Goal: Share content: Share content

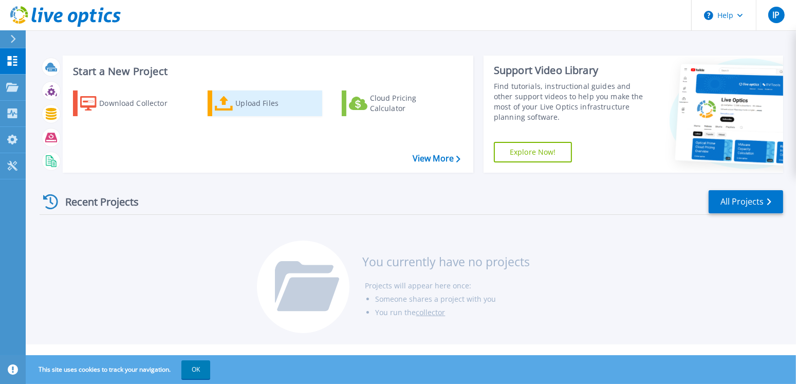
click at [252, 116] on div "Download Collector Upload Files Cloud Pricing Calculator" at bounding box center [267, 124] width 404 height 85
click at [243, 106] on div "Upload Files" at bounding box center [276, 103] width 82 height 21
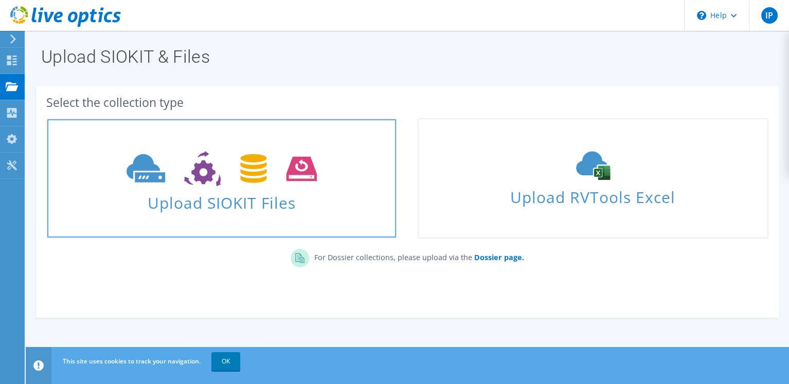
click at [250, 198] on span "Upload SIOKIT Files" at bounding box center [221, 200] width 349 height 22
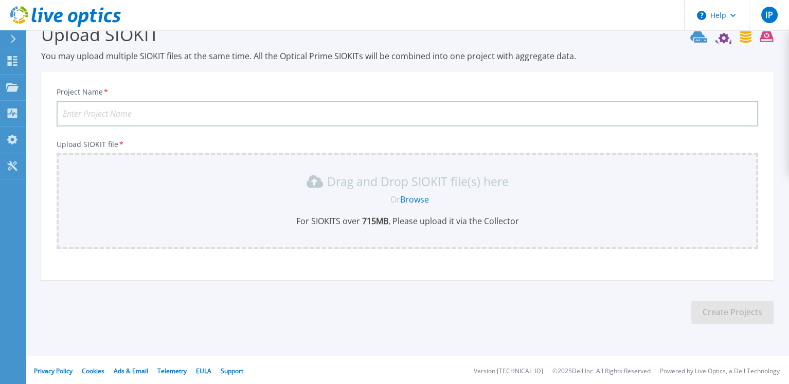
scroll to position [24, 0]
click at [174, 121] on input "Project Name *" at bounding box center [407, 113] width 701 height 26
type input "LB Infrastructure"
click at [417, 215] on p "For SIOKITS over 715 MB , Please upload it via the Collector" at bounding box center [407, 220] width 689 height 11
click at [422, 195] on link "Browse" at bounding box center [414, 198] width 29 height 11
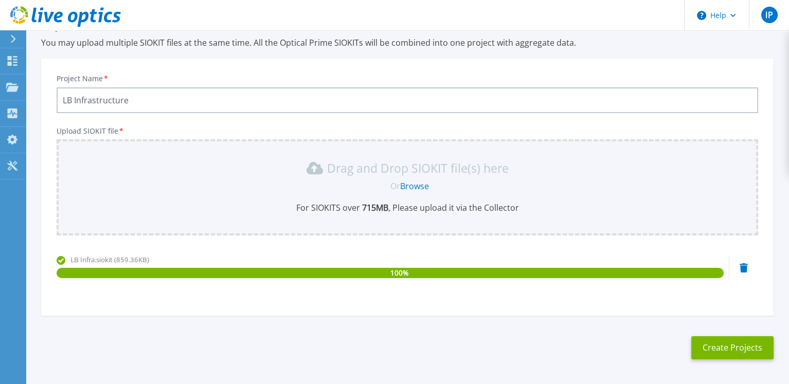
scroll to position [72, 0]
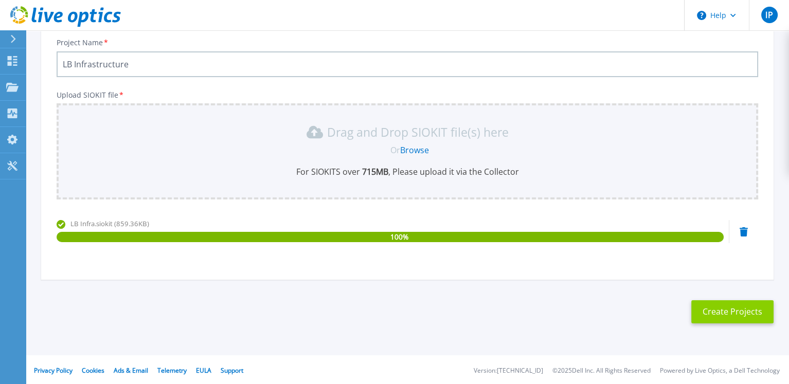
click at [720, 304] on button "Create Projects" at bounding box center [732, 311] width 82 height 23
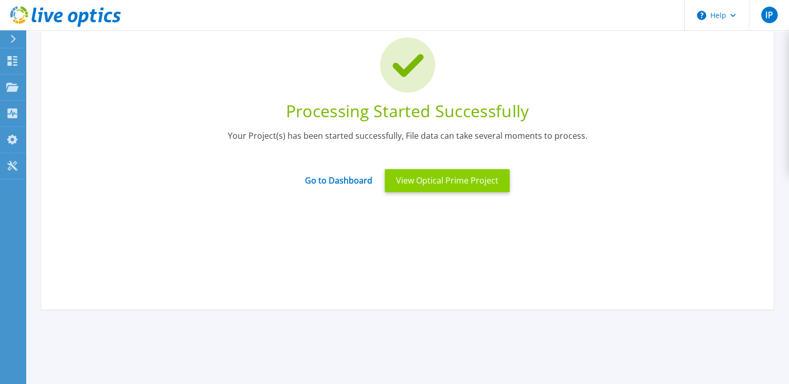
click at [466, 185] on button "View Optical Prime Project" at bounding box center [447, 180] width 125 height 23
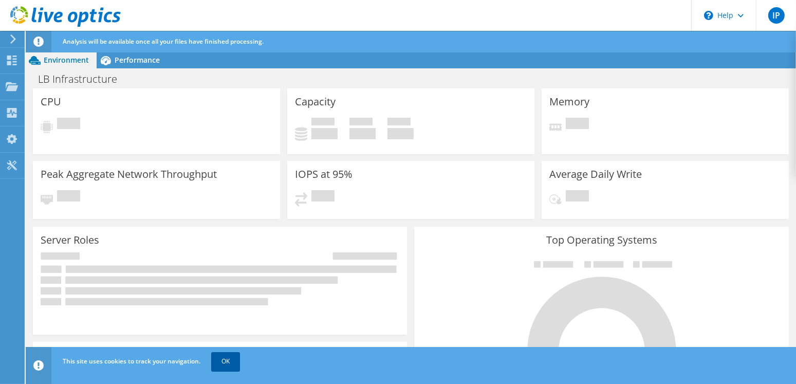
click at [234, 362] on link "OK" at bounding box center [225, 361] width 29 height 19
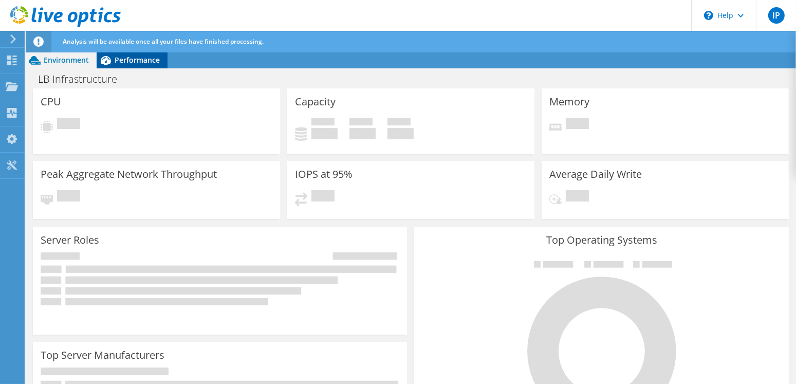
click at [135, 61] on span "Performance" at bounding box center [137, 60] width 45 height 10
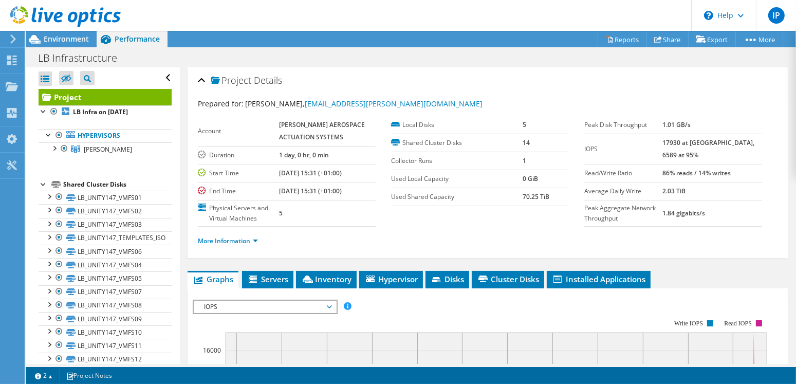
click at [44, 187] on div at bounding box center [44, 183] width 10 height 10
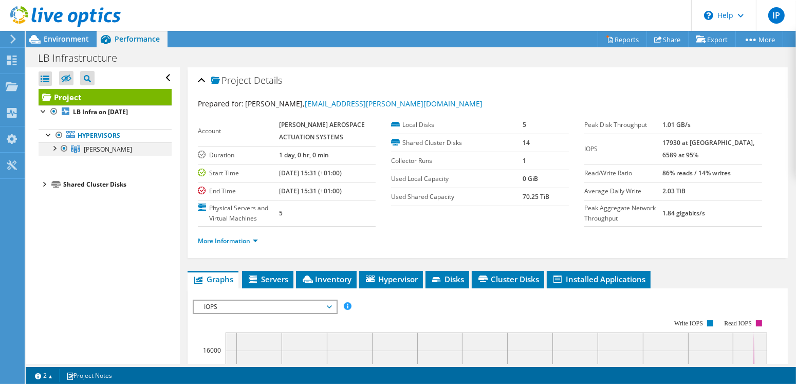
click at [56, 149] on div at bounding box center [54, 147] width 10 height 10
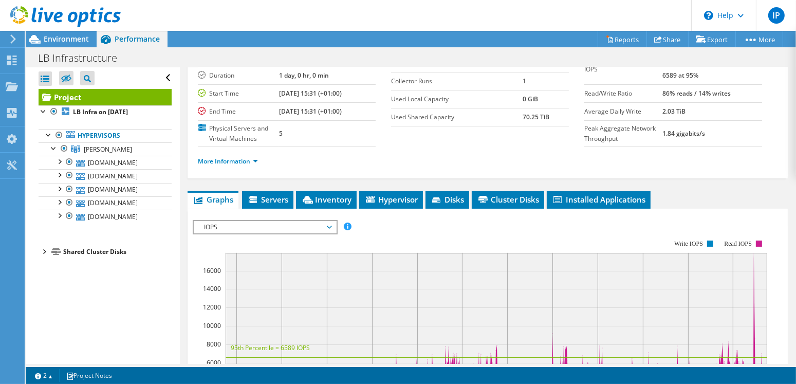
scroll to position [154, 0]
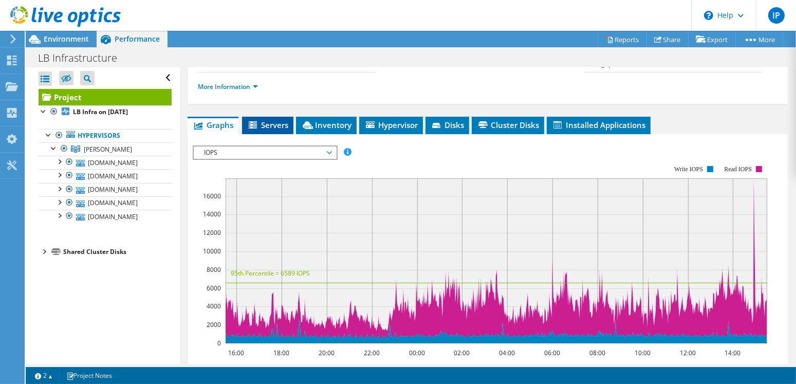
click at [274, 121] on span "Servers" at bounding box center [267, 125] width 41 height 10
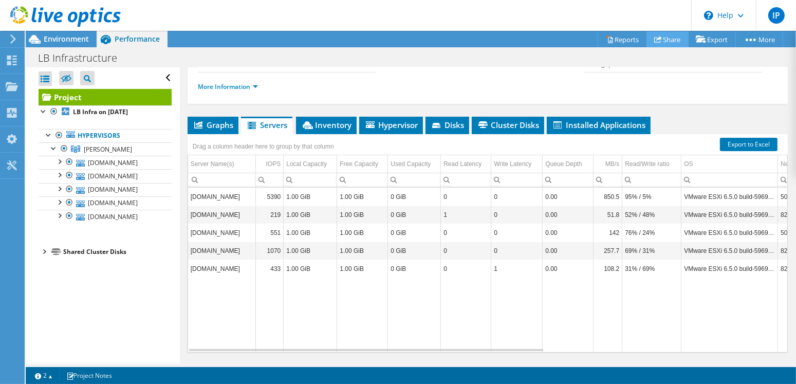
click at [672, 43] on link "Share" at bounding box center [668, 39] width 42 height 16
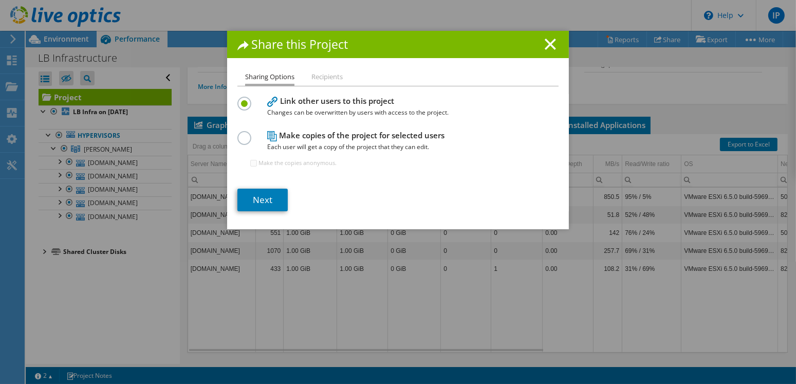
click at [241, 134] on label at bounding box center [246, 132] width 18 height 3
click at [0, 0] on input "radio" at bounding box center [0, 0] width 0 height 0
click at [263, 199] on link "Next" at bounding box center [262, 200] width 50 height 23
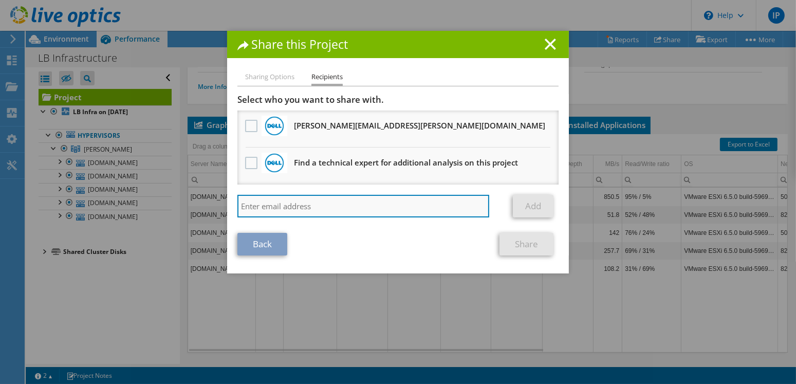
click at [289, 204] on input "search" at bounding box center [363, 206] width 252 height 23
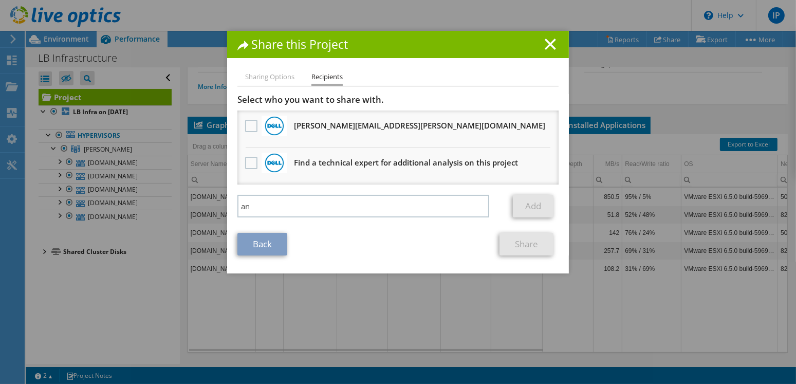
click at [294, 216] on div "an Add" at bounding box center [397, 209] width 321 height 28
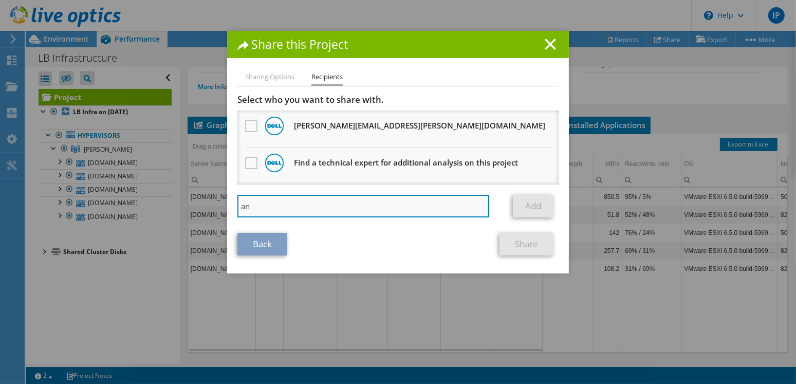
click at [288, 204] on input "an" at bounding box center [363, 206] width 252 height 23
type input "a"
paste input "[PERSON_NAME][EMAIL_ADDRESS][PERSON_NAME][PERSON_NAME][DOMAIN_NAME]"
type input "[PERSON_NAME][EMAIL_ADDRESS][PERSON_NAME][PERSON_NAME][DOMAIN_NAME]"
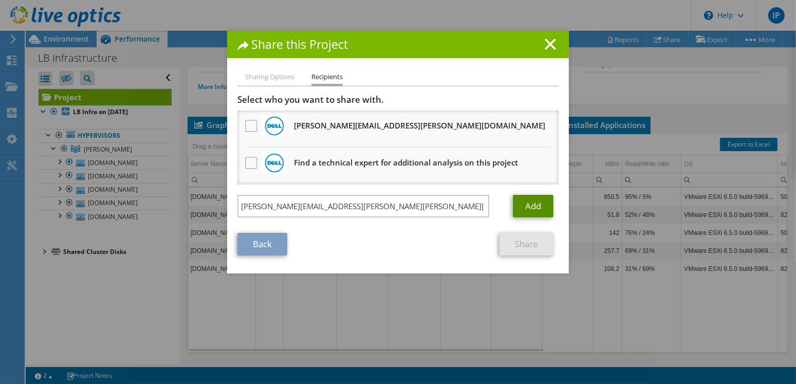
click at [538, 208] on link "Add" at bounding box center [533, 206] width 41 height 23
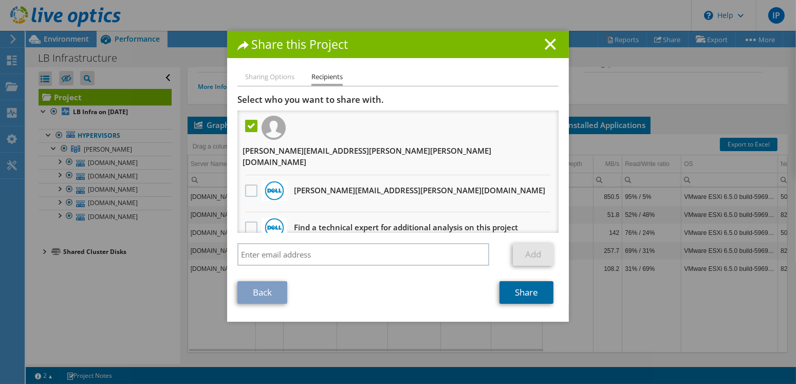
click at [504, 281] on link "Share" at bounding box center [527, 292] width 54 height 23
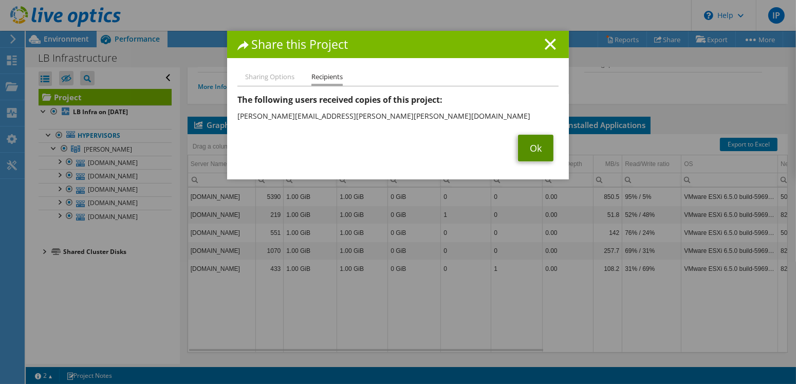
click at [534, 151] on link "Ok" at bounding box center [535, 148] width 35 height 27
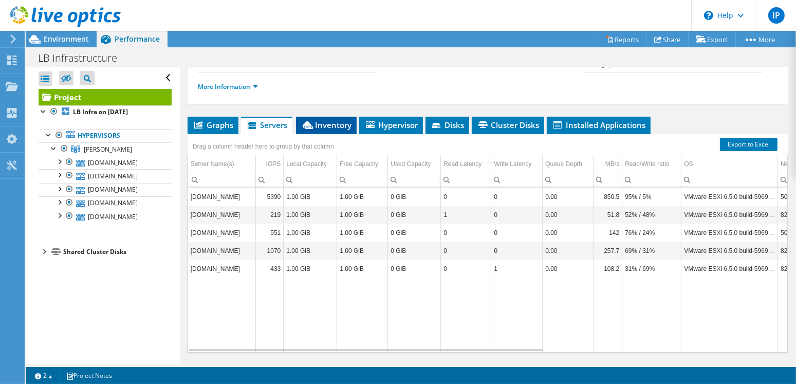
click at [309, 121] on icon at bounding box center [308, 125] width 10 height 8
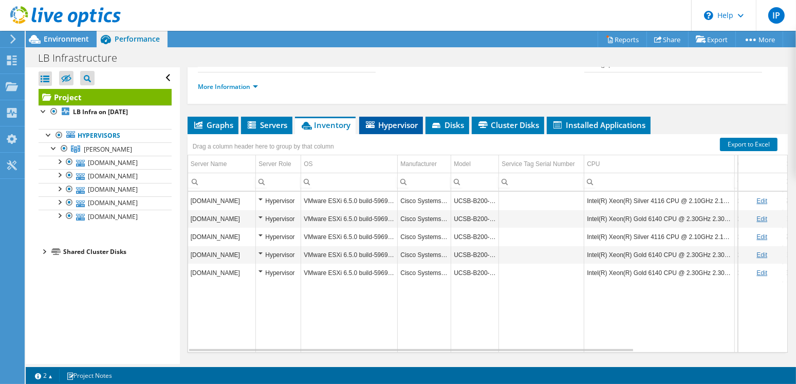
click at [408, 130] on li "Hypervisor" at bounding box center [391, 125] width 64 height 17
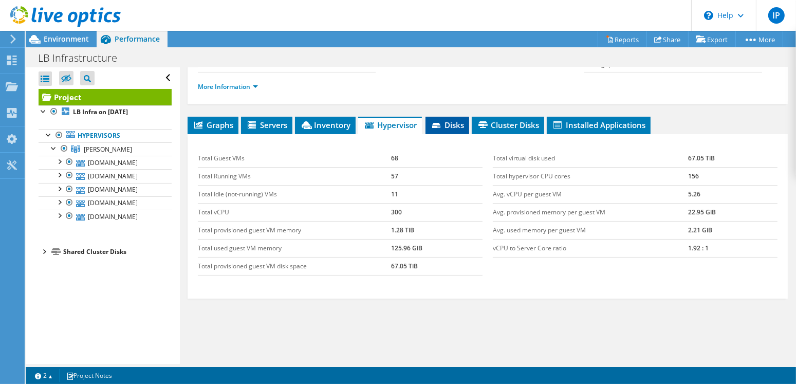
click at [445, 125] on span "Disks" at bounding box center [447, 125] width 33 height 10
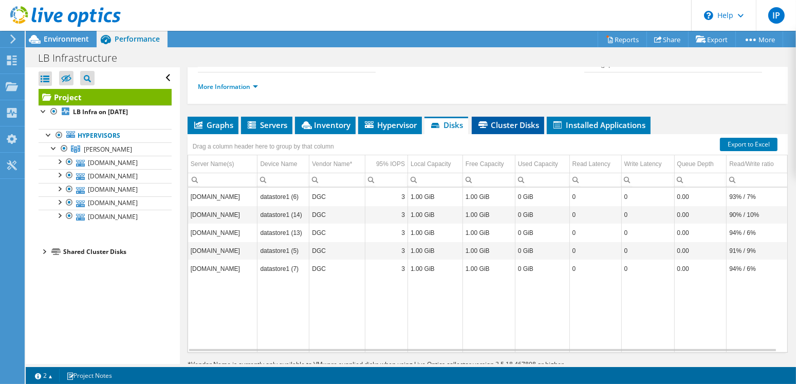
click at [508, 126] on span "Cluster Disks" at bounding box center [508, 125] width 62 height 10
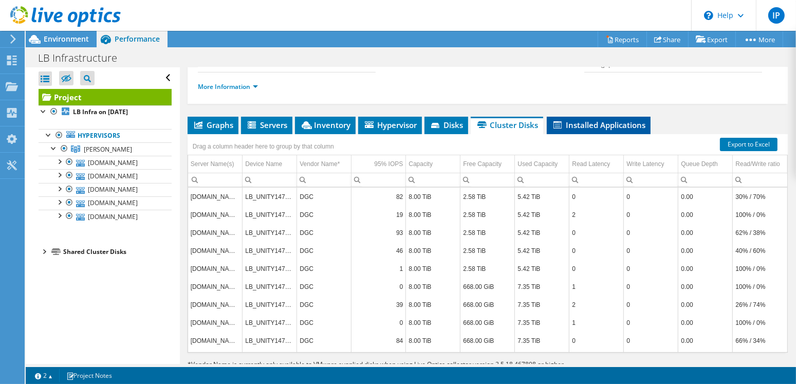
click at [604, 124] on span "Installed Applications" at bounding box center [599, 125] width 94 height 10
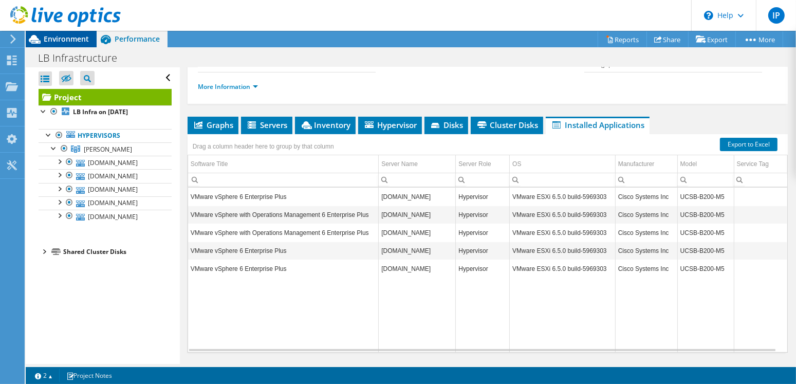
click at [66, 41] on span "Environment" at bounding box center [66, 39] width 45 height 10
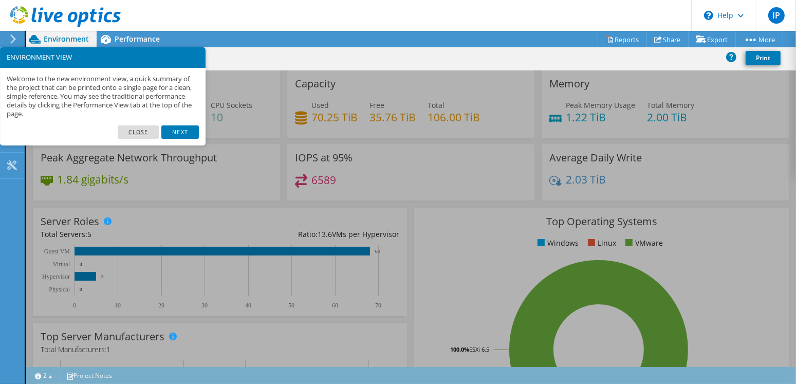
click at [148, 134] on link "Close" at bounding box center [139, 131] width 42 height 13
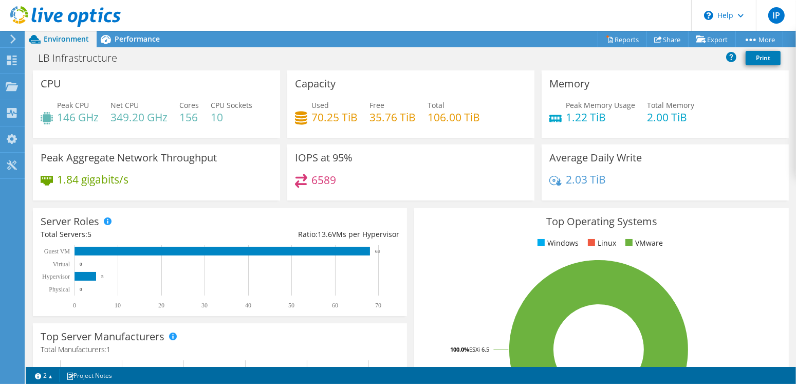
scroll to position [181, 0]
